Goal: Book appointment/travel/reservation

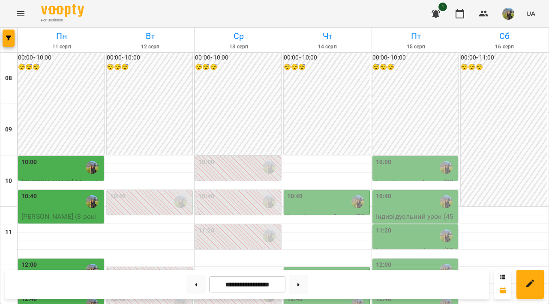
click at [6, 39] on icon "button" at bounding box center [8, 38] width 5 height 5
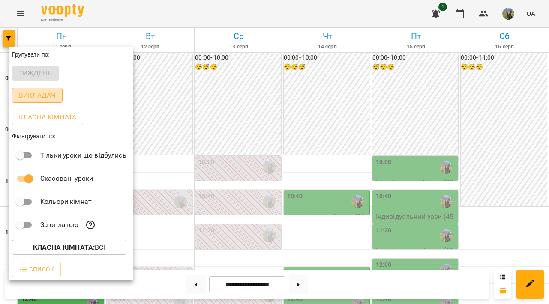
click at [33, 92] on p "Викладач" at bounding box center [37, 95] width 37 height 10
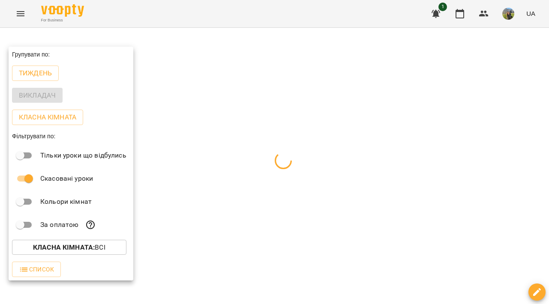
click at [388, 130] on div at bounding box center [274, 152] width 549 height 304
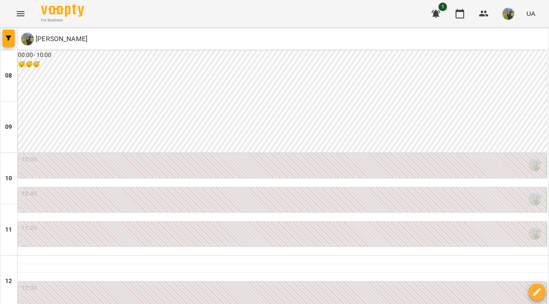
scroll to position [406, 0]
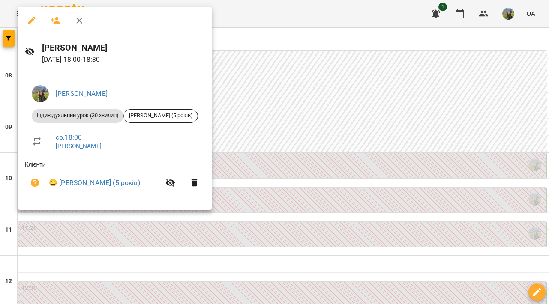
click at [387, 133] on div at bounding box center [274, 152] width 549 height 304
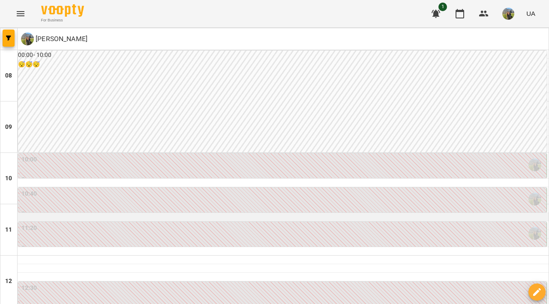
scroll to position [275, 0]
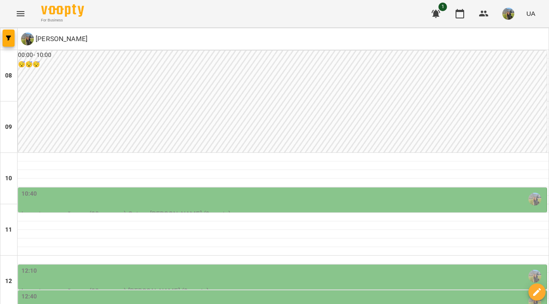
scroll to position [84, 0]
click at [315, 189] on div "10:40" at bounding box center [282, 199] width 523 height 20
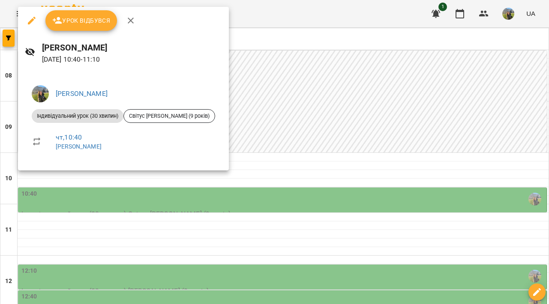
click at [324, 155] on div at bounding box center [274, 152] width 549 height 304
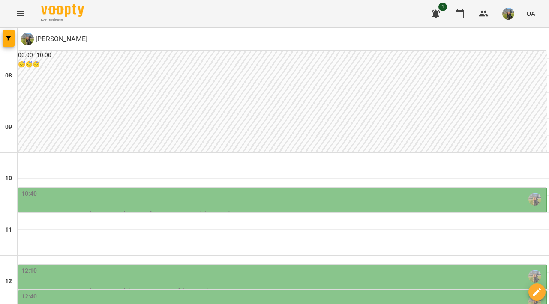
scroll to position [433, 0]
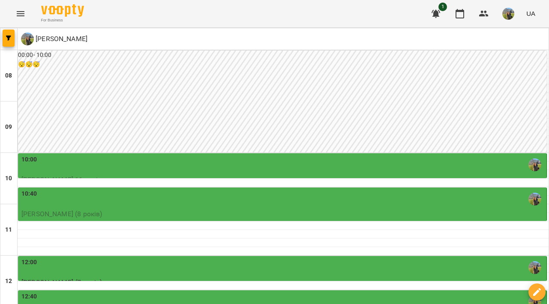
scroll to position [416, 0]
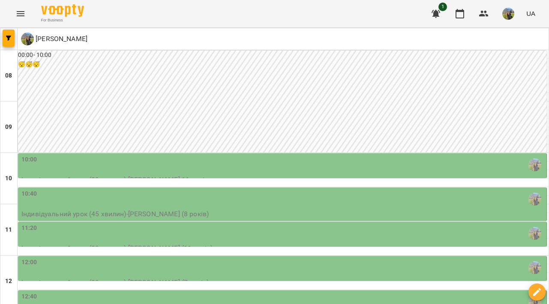
scroll to position [394, 0]
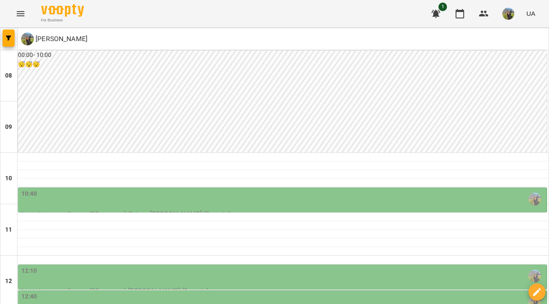
scroll to position [173, 0]
click at [336, 292] on div "12:40" at bounding box center [282, 302] width 523 height 20
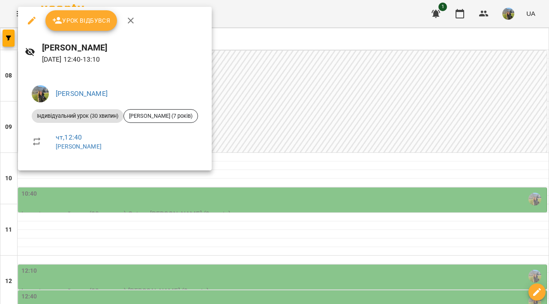
click at [336, 147] on div at bounding box center [274, 152] width 549 height 304
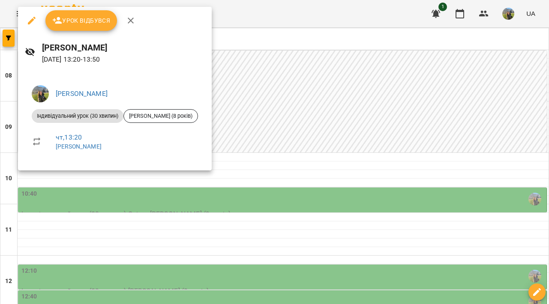
click at [346, 127] on div at bounding box center [274, 152] width 549 height 304
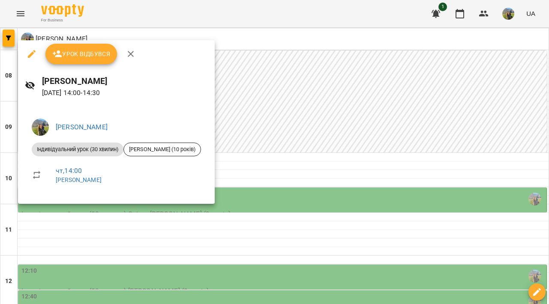
click at [344, 159] on div at bounding box center [274, 152] width 549 height 304
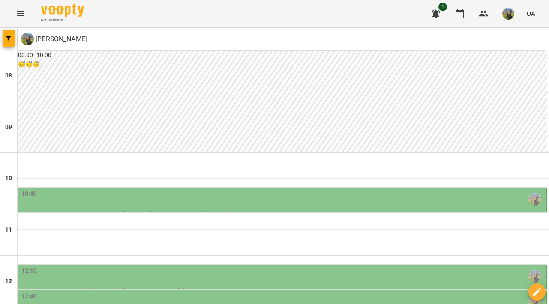
scroll to position [226, 0]
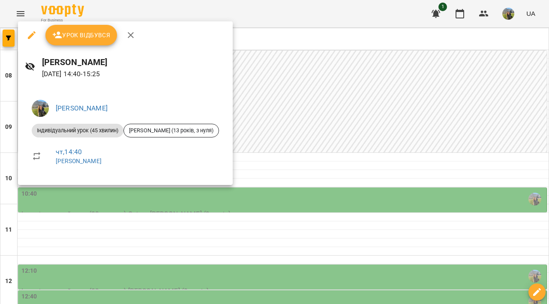
click at [339, 209] on div at bounding box center [274, 152] width 549 height 304
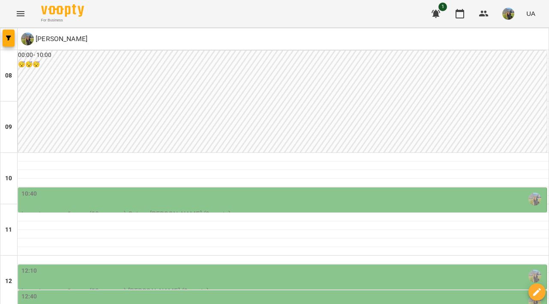
scroll to position [163, 0]
